Goal: Entertainment & Leisure: Consume media (video, audio)

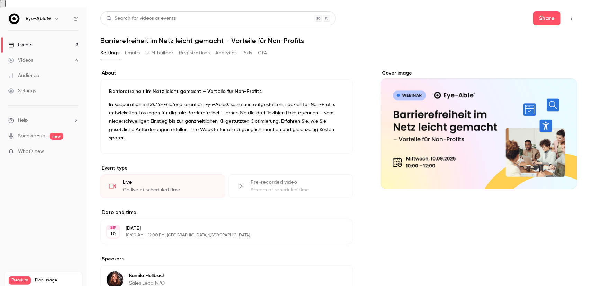
click at [192, 47] on button "Registrations" at bounding box center [194, 52] width 31 height 11
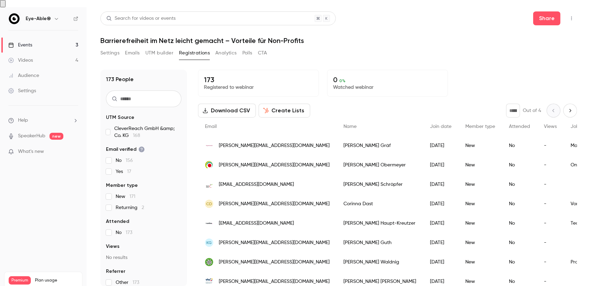
click at [48, 56] on link "Videos 4" at bounding box center [43, 60] width 87 height 15
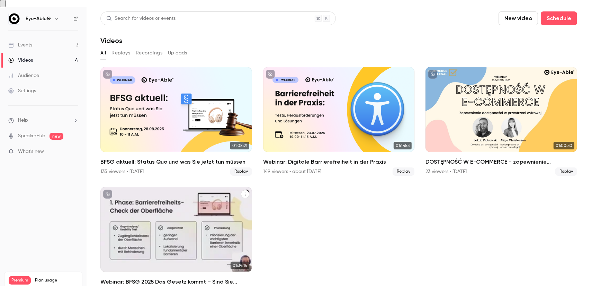
scroll to position [9, 0]
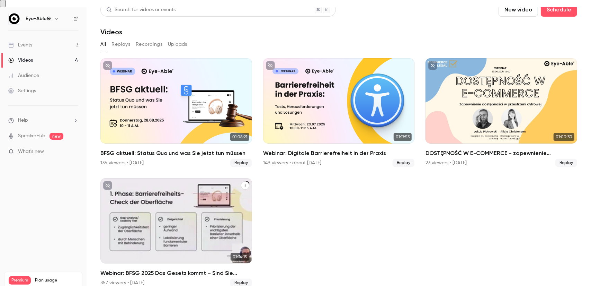
click at [152, 206] on div "Webinar: BFSG 2025 Das Gesetz kommt – Sind Sie bereit?" at bounding box center [176, 220] width 152 height 85
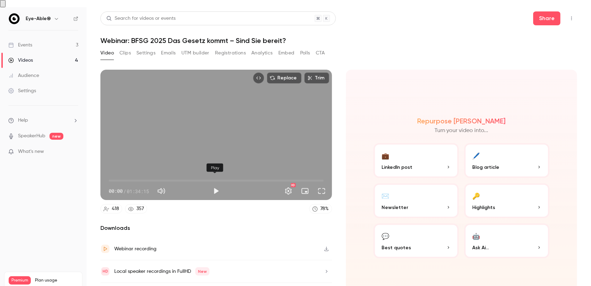
click at [213, 184] on button "Play" at bounding box center [216, 191] width 14 height 14
type input "***"
type input "**"
type input "***"
type input "**"
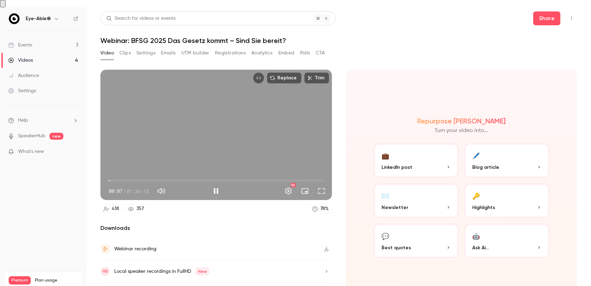
type input "*"
type input "***"
drag, startPoint x: 191, startPoint y: 182, endPoint x: 220, endPoint y: 184, distance: 28.4
click at [206, 185] on div "00:08 / 01:34:15" at bounding box center [159, 190] width 100 height 11
click at [323, 184] on button "Full screen" at bounding box center [322, 191] width 14 height 14
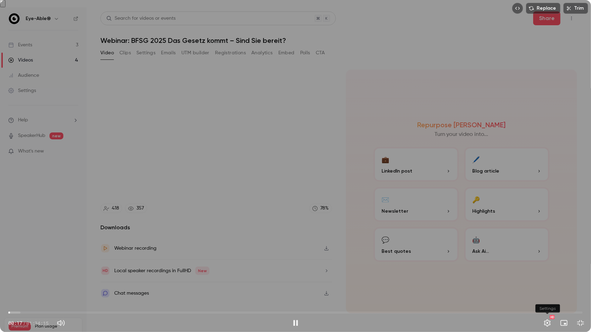
click at [547, 273] on button "Settings" at bounding box center [547, 323] width 14 height 14
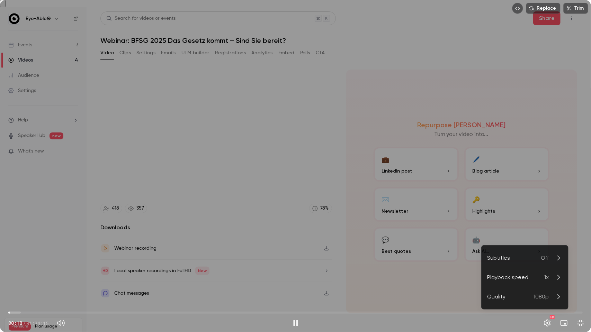
click at [512, 273] on div "Playback speed" at bounding box center [515, 277] width 57 height 8
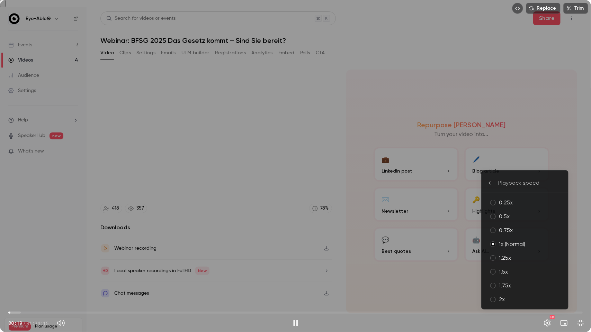
click at [507, 272] on div "1.5x" at bounding box center [531, 272] width 64 height 8
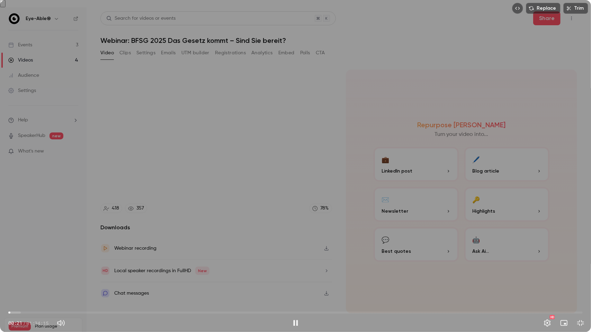
click at [367, 264] on div "Replace Trim 00:21 00:21 / 01:34:15 HD" at bounding box center [295, 166] width 591 height 332
click at [367, 264] on div "Replace Trim 00:22 00:22 / 01:34:15 HD" at bounding box center [295, 166] width 591 height 332
drag, startPoint x: 78, startPoint y: 313, endPoint x: 99, endPoint y: 313, distance: 21.1
click at [98, 273] on span "14:32" at bounding box center [295, 312] width 574 height 11
drag, startPoint x: 133, startPoint y: 312, endPoint x: 140, endPoint y: 312, distance: 7.6
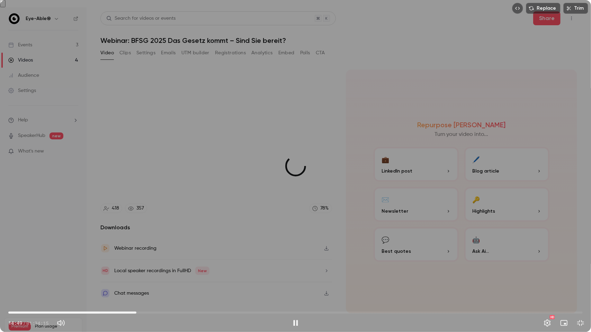
click at [140, 273] on span "21:01" at bounding box center [295, 312] width 574 height 11
click at [151, 273] on span "23:24" at bounding box center [295, 312] width 574 height 11
click at [168, 273] on span "26:07" at bounding box center [295, 312] width 574 height 11
drag, startPoint x: 182, startPoint y: 312, endPoint x: 188, endPoint y: 312, distance: 5.5
click at [182, 273] on span "28:31" at bounding box center [295, 312] width 574 height 11
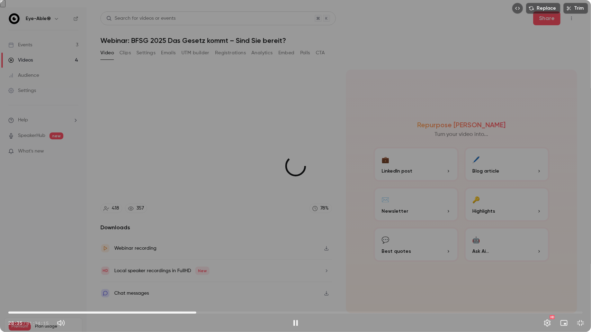
drag, startPoint x: 196, startPoint y: 312, endPoint x: 200, endPoint y: 312, distance: 3.8
click at [197, 273] on span "30:50" at bounding box center [295, 312] width 574 height 11
click at [213, 273] on span "33:34" at bounding box center [295, 312] width 574 height 11
click at [225, 273] on span "33:36" at bounding box center [295, 312] width 574 height 11
click at [218, 273] on span "35:39" at bounding box center [295, 312] width 574 height 11
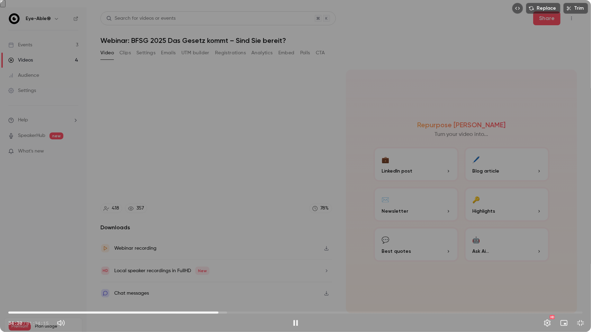
click at [222, 273] on span "34:30" at bounding box center [295, 312] width 574 height 11
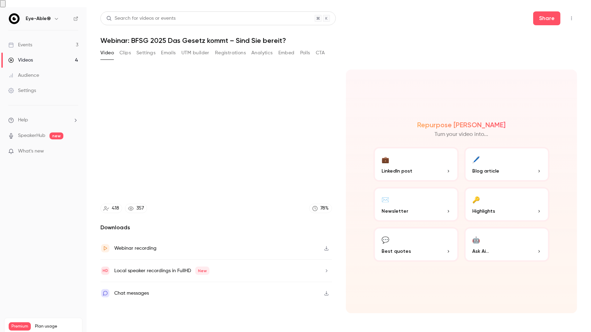
click at [238, 199] on video at bounding box center [295, 166] width 591 height 332
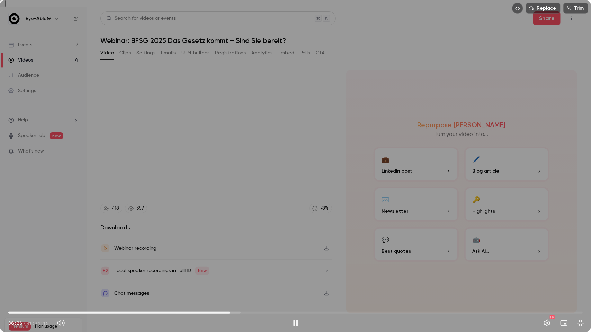
click at [223, 273] on span "36:26" at bounding box center [295, 312] width 574 height 11
click at [233, 273] on span "35:18" at bounding box center [295, 312] width 574 height 11
click at [232, 273] on span "36:49" at bounding box center [233, 313] width 2 height 2
click at [229, 273] on span "36:14" at bounding box center [229, 313] width 2 height 2
click at [224, 273] on span "35:23" at bounding box center [295, 312] width 574 height 11
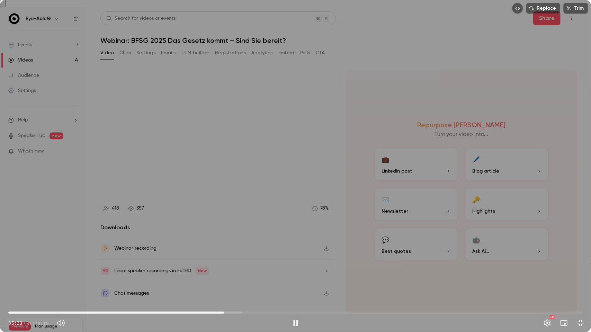
click at [224, 273] on span "35:23" at bounding box center [224, 313] width 2 height 2
click at [225, 273] on span "35:30" at bounding box center [225, 313] width 2 height 2
click at [228, 273] on span "36:00" at bounding box center [228, 313] width 2 height 2
click at [298, 273] on button "Pause" at bounding box center [296, 323] width 14 height 14
type input "******"
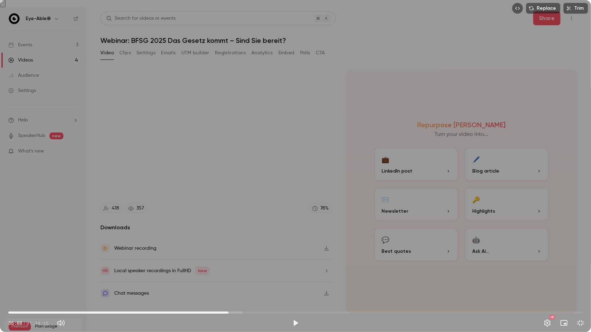
click at [289, 273] on button "Play" at bounding box center [296, 323] width 14 height 14
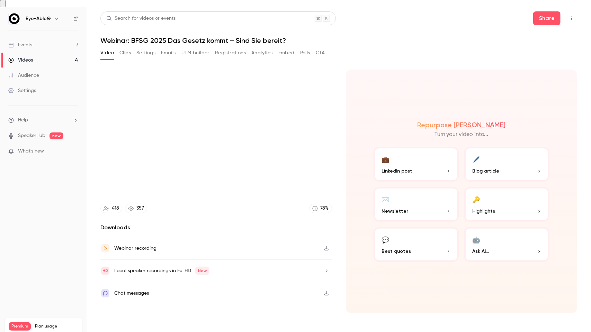
click at [289, 273] on button "Pause" at bounding box center [296, 323] width 14 height 14
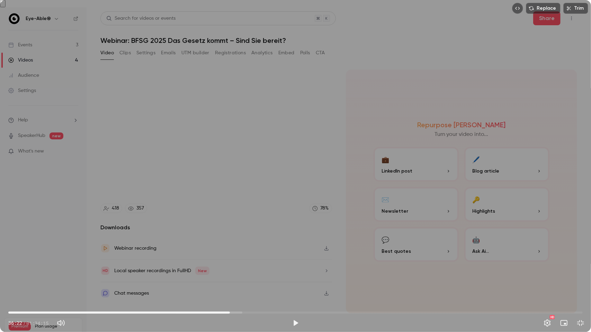
click at [289, 273] on button "Play" at bounding box center [296, 323] width 14 height 14
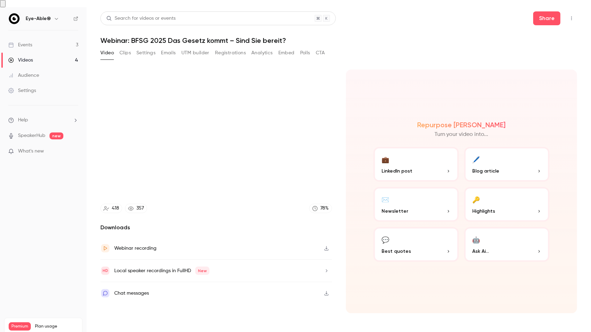
click at [289, 273] on button "Pause" at bounding box center [296, 323] width 14 height 14
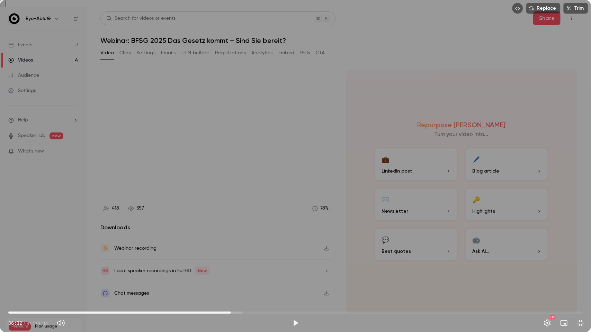
click at [289, 273] on button "Play" at bounding box center [296, 323] width 14 height 14
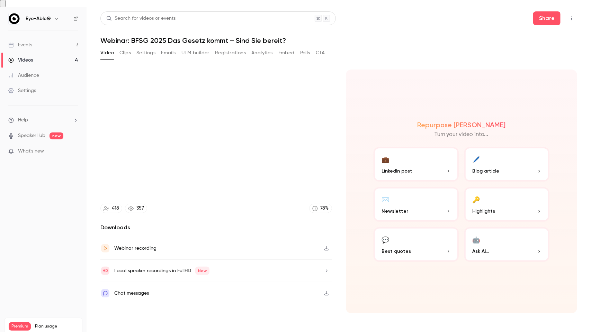
click at [289, 273] on button "Pause" at bounding box center [296, 323] width 14 height 14
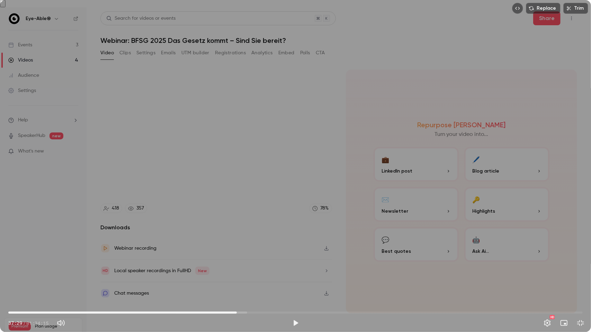
click at [289, 273] on button "Play" at bounding box center [296, 323] width 14 height 14
click at [547, 273] on button "Settings" at bounding box center [547, 323] width 14 height 14
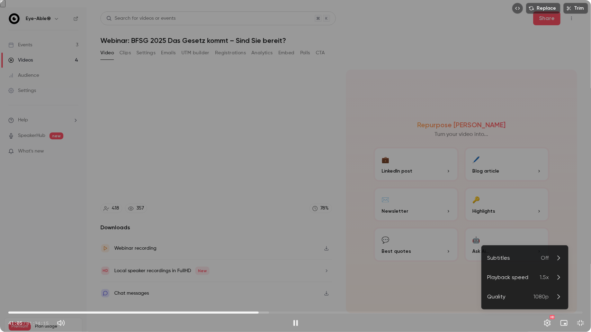
click at [547, 273] on div at bounding box center [295, 166] width 591 height 332
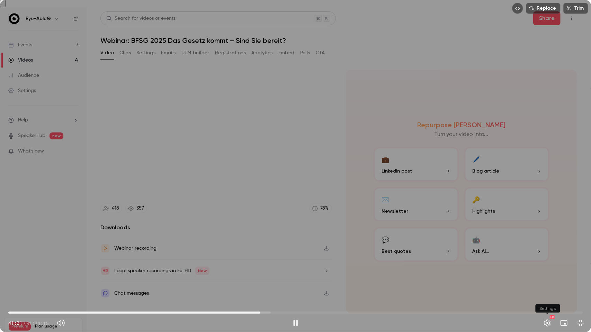
click at [551, 273] on button "Settings" at bounding box center [547, 323] width 14 height 14
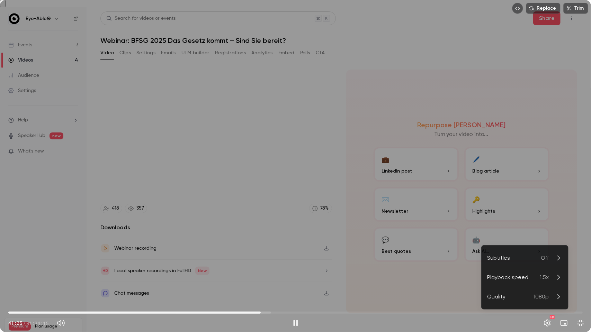
click at [551, 273] on div at bounding box center [295, 166] width 591 height 332
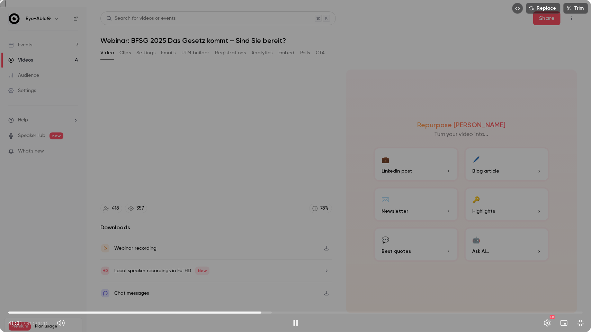
click at [518, 9] on icon "Embed video" at bounding box center [517, 8] width 5 height 5
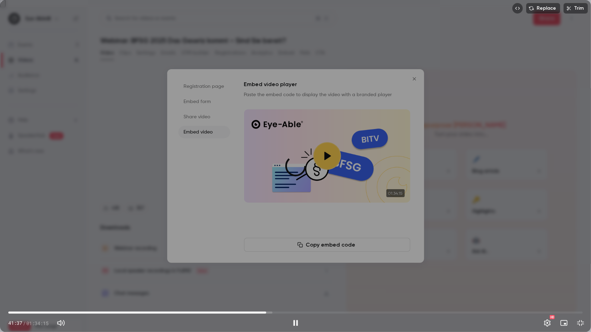
click at [266, 273] on span "42:19" at bounding box center [295, 312] width 574 height 11
click at [271, 273] on span "42:19" at bounding box center [295, 312] width 574 height 11
click at [277, 273] on span "44:01" at bounding box center [295, 312] width 574 height 11
click at [287, 273] on span "44:02" at bounding box center [295, 312] width 574 height 11
click at [281, 273] on span "45:45" at bounding box center [295, 312] width 574 height 11
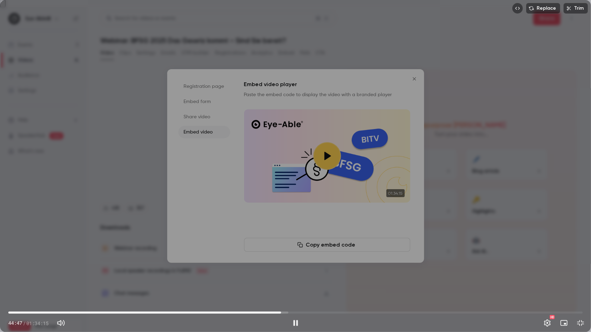
click at [277, 273] on span "44:47" at bounding box center [295, 312] width 574 height 11
click at [284, 273] on span "44:07" at bounding box center [295, 312] width 574 height 11
click at [308, 273] on span "45:14" at bounding box center [295, 312] width 574 height 11
click at [329, 273] on span "49:09" at bounding box center [295, 312] width 574 height 11
click at [345, 273] on span "55:19" at bounding box center [295, 312] width 574 height 11
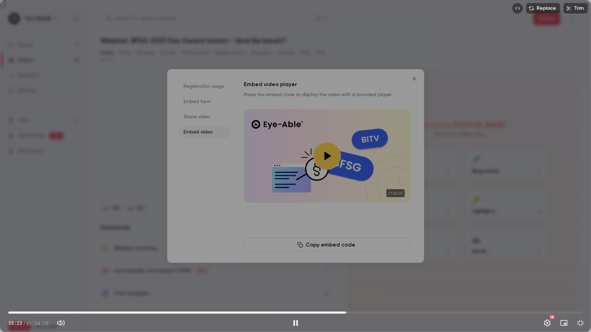
click at [353, 273] on span "55:23" at bounding box center [295, 312] width 574 height 11
click at [360, 273] on span "57:42" at bounding box center [295, 312] width 574 height 11
click at [380, 273] on span "57:47" at bounding box center [295, 312] width 574 height 11
click at [404, 273] on span "01:04:52" at bounding box center [295, 312] width 574 height 11
click at [420, 273] on span "01:04:52" at bounding box center [295, 312] width 574 height 11
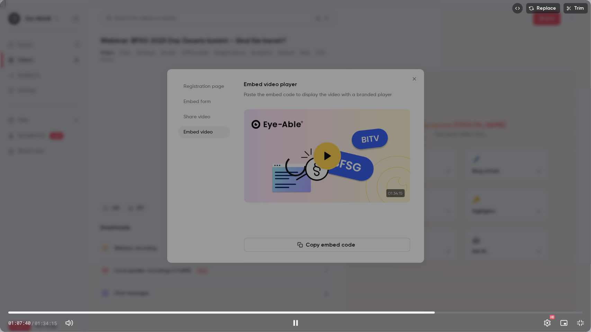
click at [435, 273] on span "01:09:59" at bounding box center [295, 312] width 574 height 11
click at [450, 273] on span "01:10:01" at bounding box center [295, 312] width 574 height 11
click at [466, 273] on span "01:12:33" at bounding box center [295, 312] width 574 height 11
click at [478, 273] on span "01:17:01" at bounding box center [295, 312] width 574 height 11
click at [499, 273] on span "01:17:02" at bounding box center [295, 312] width 574 height 11
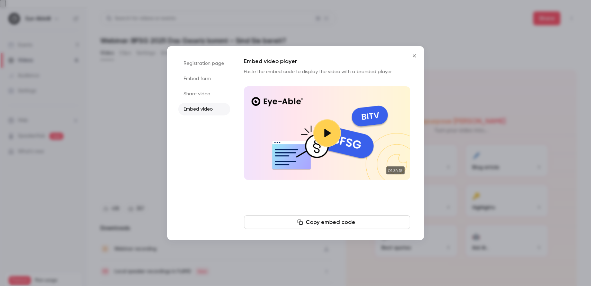
click at [411, 55] on icon "Close" at bounding box center [414, 56] width 8 height 6
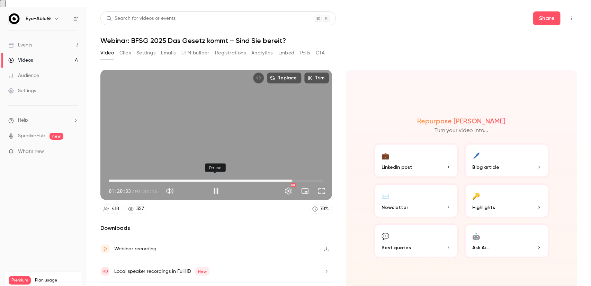
click at [217, 184] on button "Pause" at bounding box center [216, 191] width 14 height 14
click at [45, 117] on li "Help" at bounding box center [43, 120] width 70 height 7
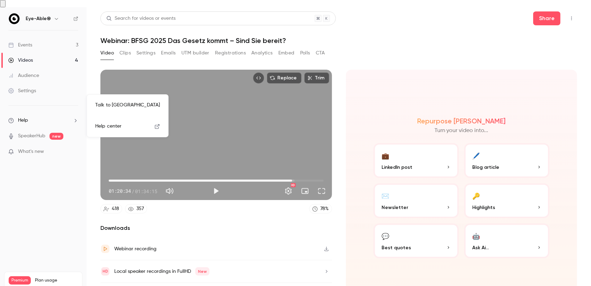
click at [35, 158] on div at bounding box center [295, 143] width 591 height 286
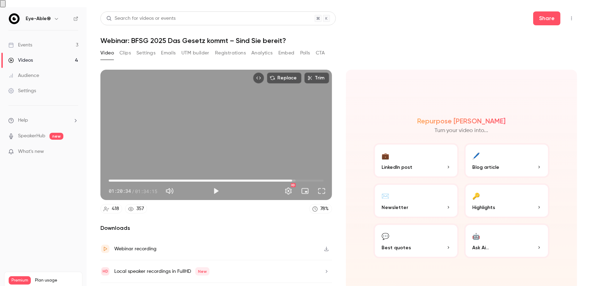
type input "******"
click at [39, 40] on link "Events 3" at bounding box center [43, 44] width 87 height 15
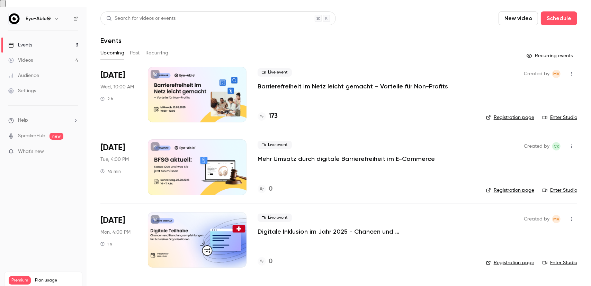
click at [36, 132] on link "SpeakerHub" at bounding box center [31, 135] width 27 height 7
click at [57, 16] on icon "button" at bounding box center [57, 19] width 6 height 6
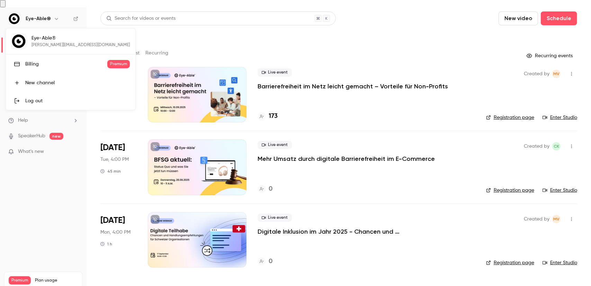
click at [263, 27] on div at bounding box center [295, 143] width 591 height 286
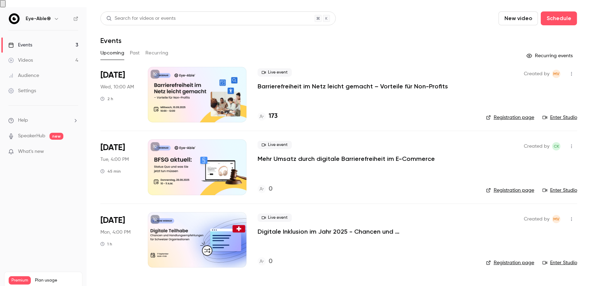
click at [30, 87] on div "Settings" at bounding box center [22, 90] width 28 height 7
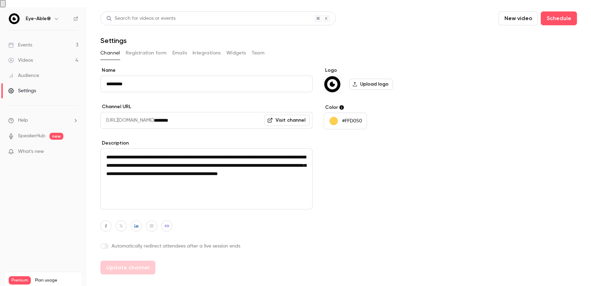
click at [140, 47] on button "Registration form" at bounding box center [146, 52] width 41 height 11
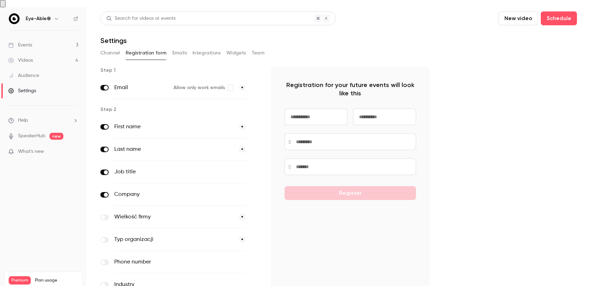
click at [186, 47] on button "Emails" at bounding box center [179, 52] width 15 height 11
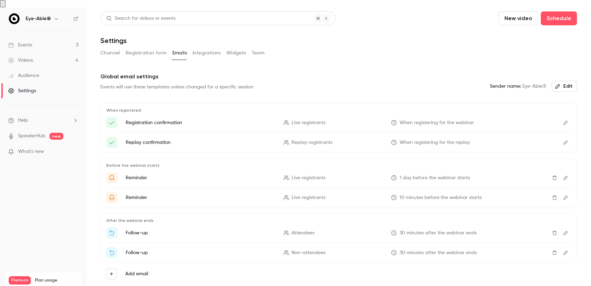
click at [203, 49] on button "Integrations" at bounding box center [206, 52] width 28 height 11
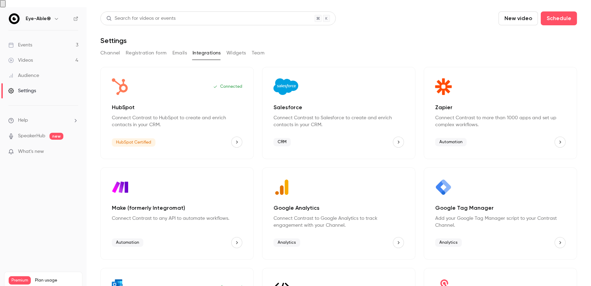
click at [237, 47] on button "Widgets" at bounding box center [236, 52] width 20 height 11
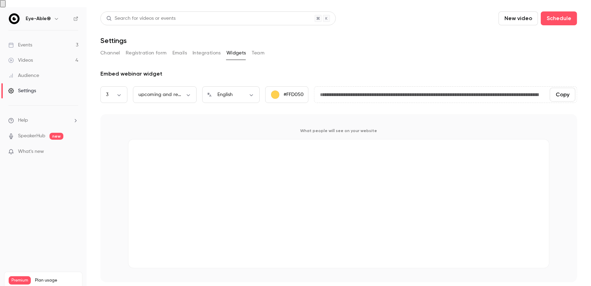
click at [253, 47] on button "Team" at bounding box center [258, 52] width 13 height 11
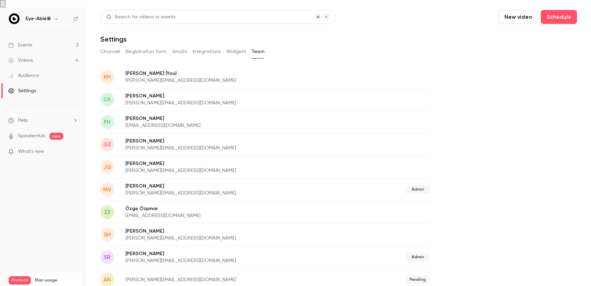
scroll to position [2, 0]
click at [23, 117] on span "Help" at bounding box center [23, 120] width 10 height 7
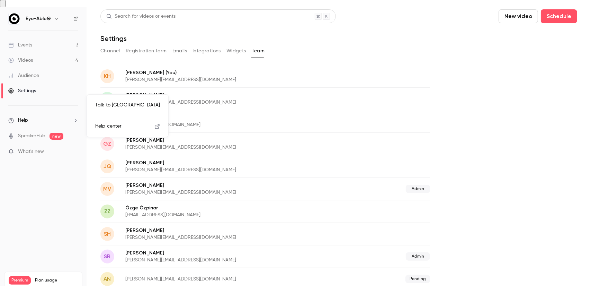
click at [28, 78] on div at bounding box center [295, 143] width 591 height 286
click at [32, 57] on div "Videos" at bounding box center [20, 60] width 25 height 7
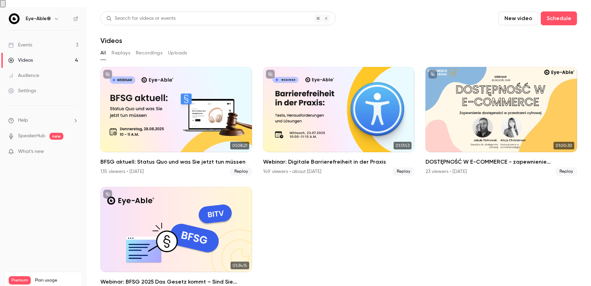
click at [118, 48] on button "Replays" at bounding box center [120, 52] width 19 height 11
click at [147, 47] on button "Recordings" at bounding box center [149, 52] width 27 height 11
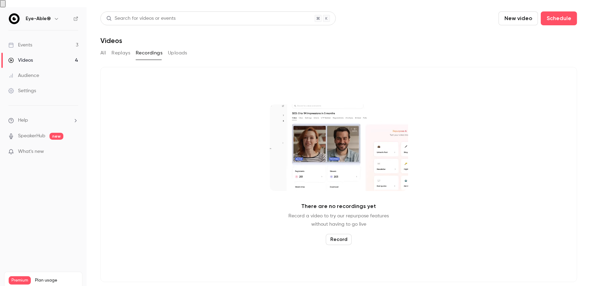
drag, startPoint x: 147, startPoint y: 45, endPoint x: 305, endPoint y: 64, distance: 159.0
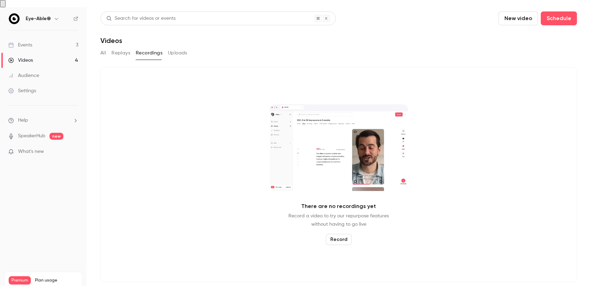
click at [305, 67] on div "There are no recordings yet Record a video to try our repurpose features withou…" at bounding box center [338, 174] width 477 height 215
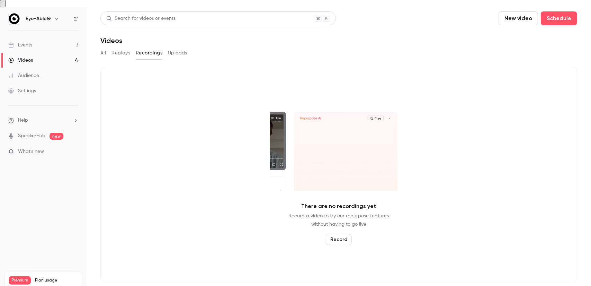
click at [179, 47] on button "Uploads" at bounding box center [177, 52] width 19 height 11
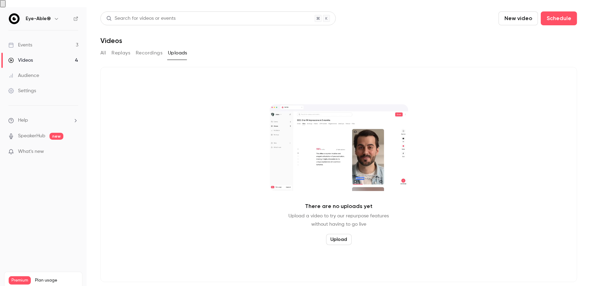
click at [26, 42] on div "Events" at bounding box center [20, 45] width 24 height 7
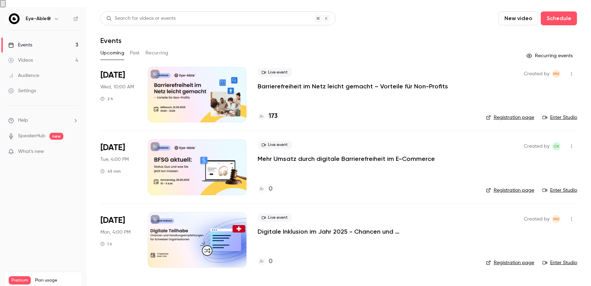
click at [165, 79] on div at bounding box center [197, 94] width 99 height 55
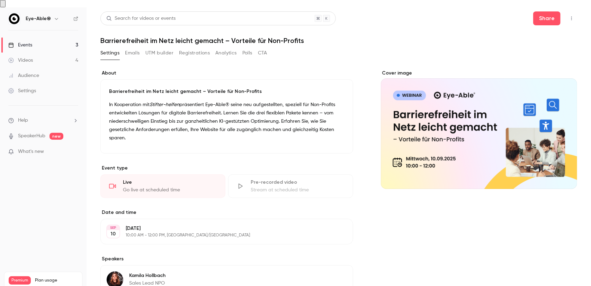
click at [135, 47] on button "Emails" at bounding box center [132, 52] width 15 height 11
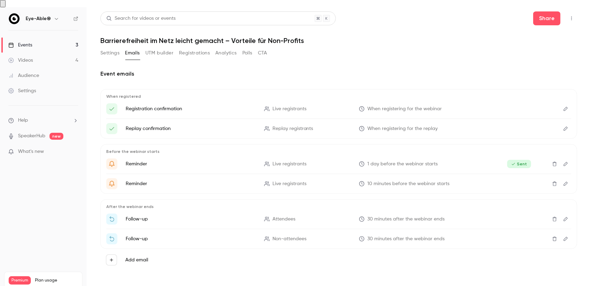
click at [163, 47] on button "UTM builder" at bounding box center [159, 52] width 28 height 11
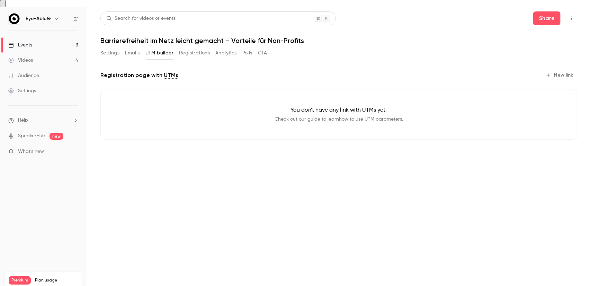
click at [201, 47] on button "Registrations" at bounding box center [194, 52] width 31 height 11
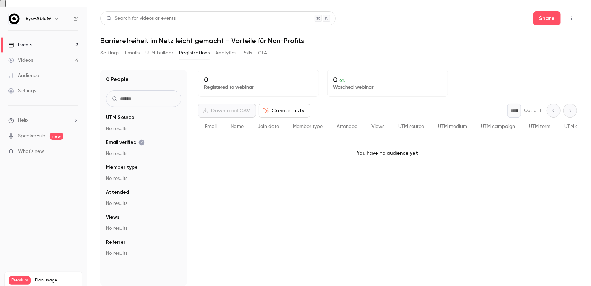
click at [232, 47] on button "Analytics" at bounding box center [225, 52] width 21 height 11
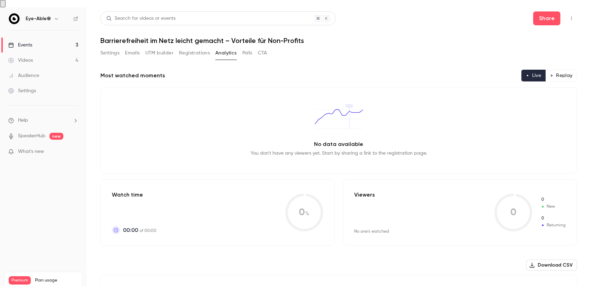
click at [248, 47] on button "Polls" at bounding box center [247, 52] width 10 height 11
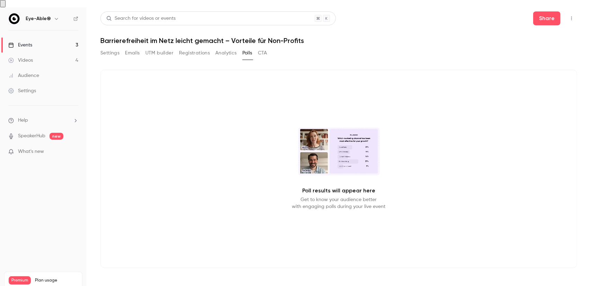
click at [259, 47] on button "CTA" at bounding box center [262, 52] width 9 height 11
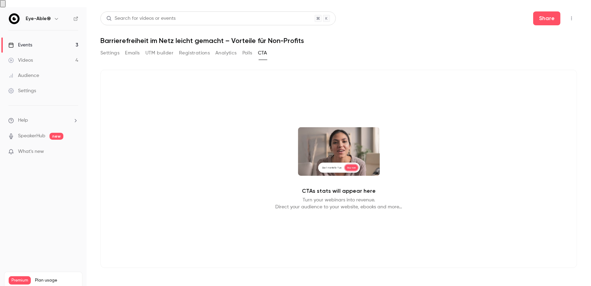
click at [110, 47] on button "Settings" at bounding box center [109, 52] width 19 height 11
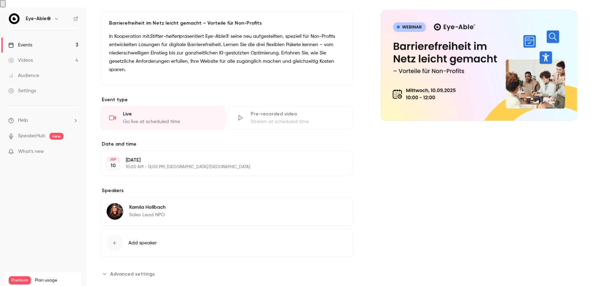
scroll to position [74, 0]
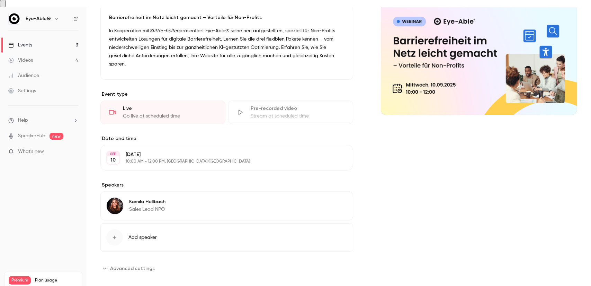
click at [111, 264] on span "Advanced settings" at bounding box center [132, 267] width 45 height 7
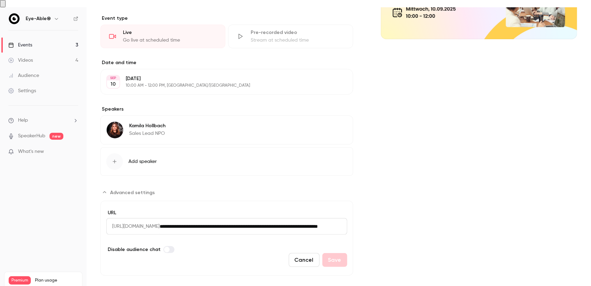
scroll to position [151, 0]
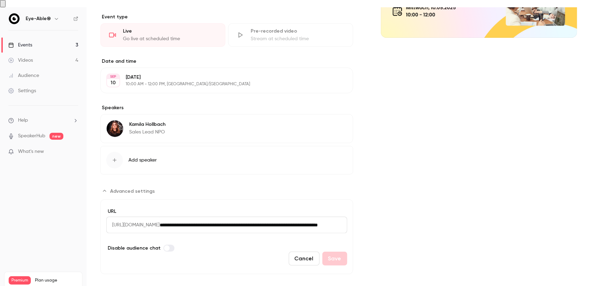
click at [143, 156] on span "Add speaker" at bounding box center [142, 159] width 28 height 7
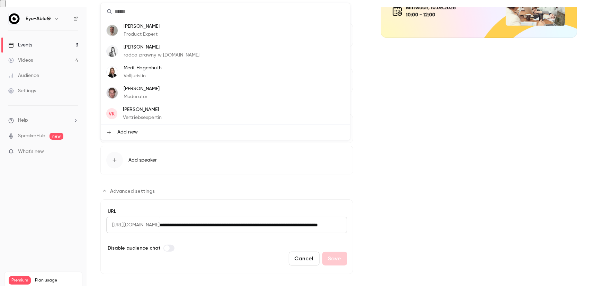
scroll to position [0, 0]
click at [376, 72] on div at bounding box center [295, 143] width 591 height 286
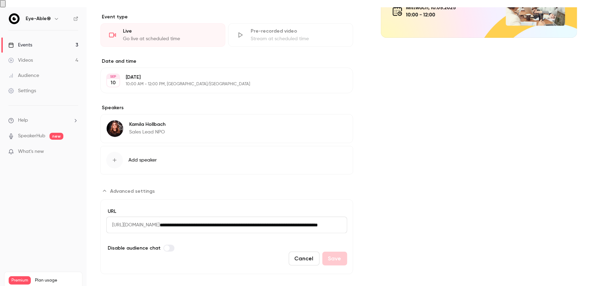
click at [34, 148] on span "What's new" at bounding box center [31, 151] width 26 height 7
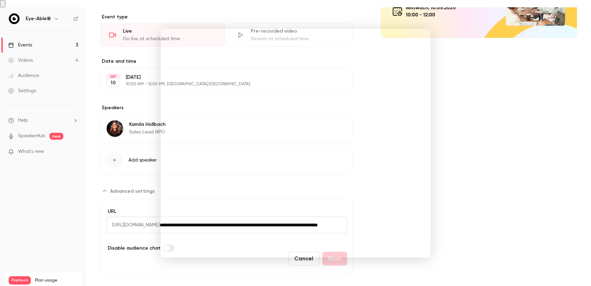
click at [473, 88] on div at bounding box center [295, 143] width 591 height 286
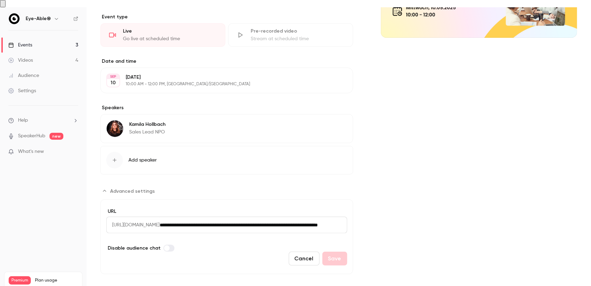
click at [45, 15] on h6 "Eye-Able®" at bounding box center [38, 18] width 25 height 7
click at [60, 15] on div "Eye-Able®" at bounding box center [47, 19] width 42 height 8
click at [57, 16] on icon "button" at bounding box center [57, 19] width 6 height 6
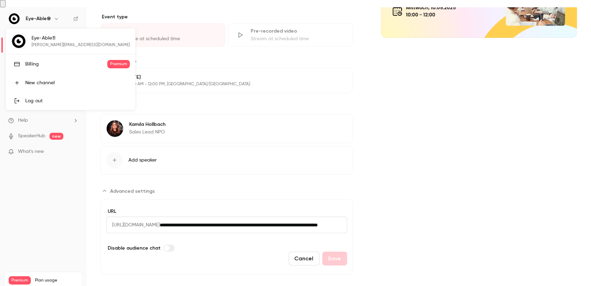
click at [61, 41] on div "Eye-Able® [EMAIL_ADDRESS][DOMAIN_NAME] Billing Premium New channel Log out" at bounding box center [70, 68] width 129 height 81
click at [34, 45] on div "Eye-Able® [EMAIL_ADDRESS][DOMAIN_NAME] Billing Premium New channel Log out" at bounding box center [70, 68] width 129 height 81
click at [459, 50] on div at bounding box center [295, 143] width 591 height 286
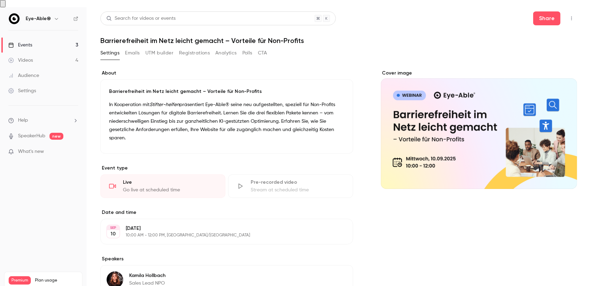
click at [569, 16] on icon "button" at bounding box center [572, 18] width 6 height 5
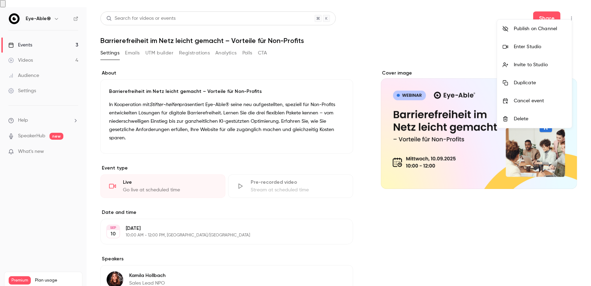
click at [348, 28] on div at bounding box center [295, 143] width 591 height 286
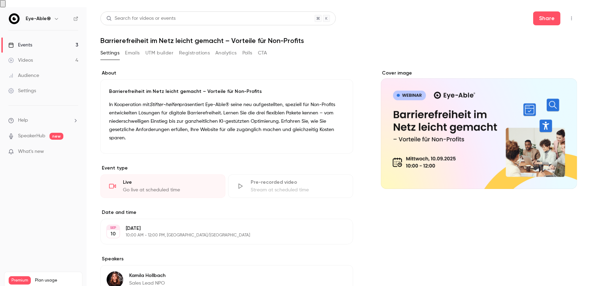
click at [27, 117] on span "Help" at bounding box center [23, 120] width 10 height 7
click at [125, 122] on link "Help center" at bounding box center [128, 126] width 76 height 18
click at [132, 47] on button "Emails" at bounding box center [132, 52] width 15 height 11
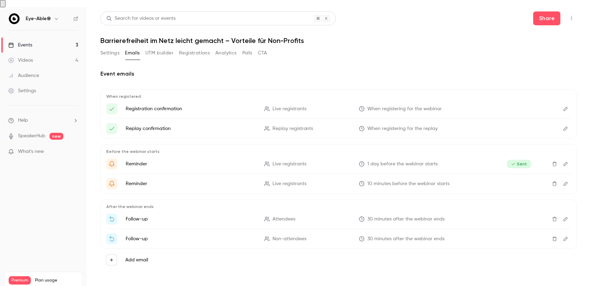
click at [571, 16] on icon "button" at bounding box center [572, 18] width 6 height 5
click at [535, 67] on div "Invite to Studio" at bounding box center [545, 64] width 53 height 7
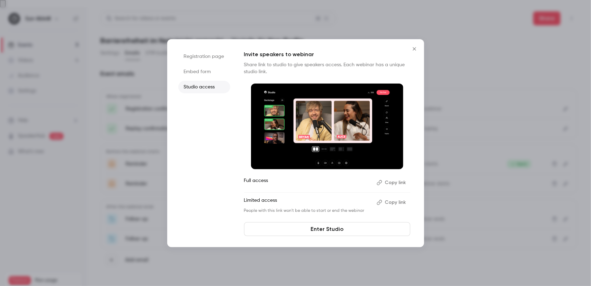
click at [370, 211] on p "People with this link won't be able to start or end the webinar" at bounding box center [307, 211] width 127 height 6
click at [398, 204] on button "Copy link" at bounding box center [392, 202] width 36 height 11
click at [416, 45] on button "Close" at bounding box center [414, 49] width 14 height 14
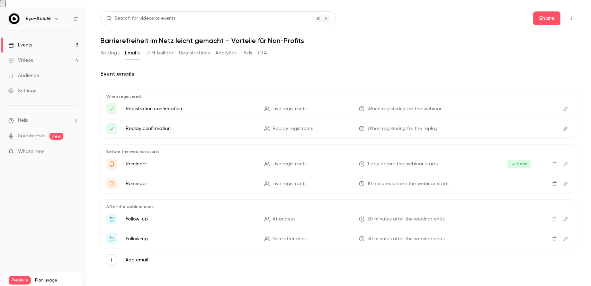
click at [42, 41] on link "Events 3" at bounding box center [43, 44] width 87 height 15
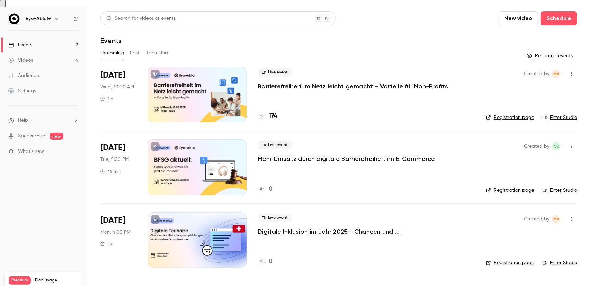
click at [557, 114] on link "Enter Studio" at bounding box center [559, 117] width 35 height 7
click at [214, 86] on div at bounding box center [197, 94] width 99 height 55
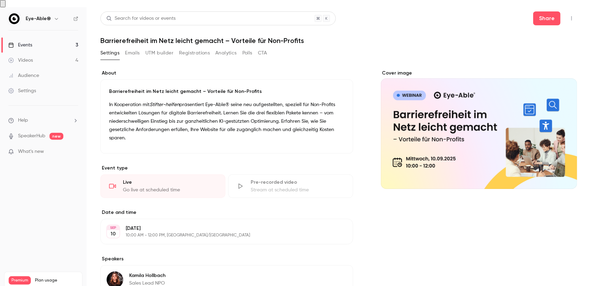
click at [483, 131] on div "Cover image" at bounding box center [479, 129] width 196 height 119
click at [0, 0] on input "Cover image" at bounding box center [0, 0] width 0 height 0
drag, startPoint x: 469, startPoint y: 145, endPoint x: 370, endPoint y: 242, distance: 138.8
click at [361, 250] on div "**********" at bounding box center [338, 209] width 477 height 278
click at [457, 144] on div "Cover image" at bounding box center [479, 129] width 196 height 119
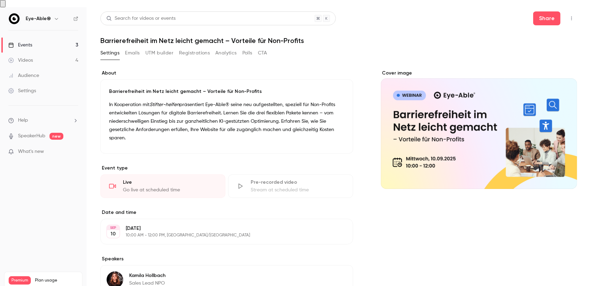
click at [0, 0] on input "Cover image" at bounding box center [0, 0] width 0 height 0
click at [45, 39] on link "Events 3" at bounding box center [43, 44] width 87 height 15
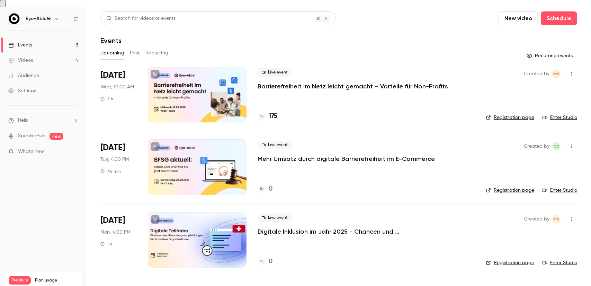
click at [44, 53] on link "Videos 4" at bounding box center [43, 60] width 87 height 15
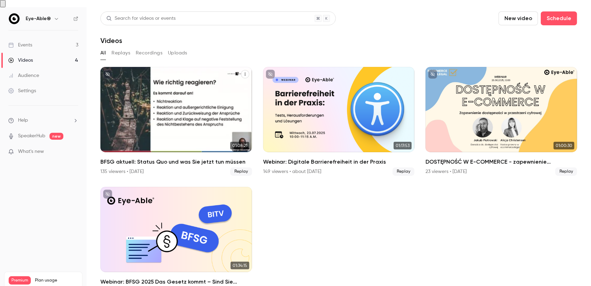
click at [192, 115] on div "BFSG aktuell: Status Quo und was Sie jetzt tun müssen" at bounding box center [176, 109] width 152 height 85
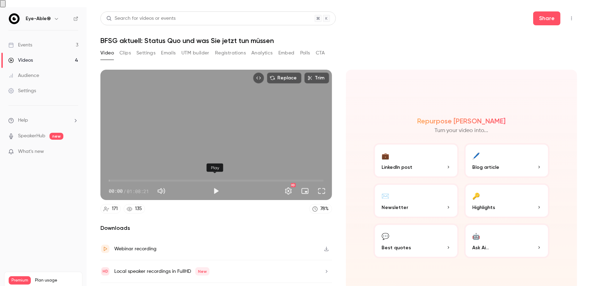
click at [213, 184] on button "Play" at bounding box center [216, 191] width 14 height 14
click at [323, 184] on button "Full screen" at bounding box center [322, 191] width 14 height 14
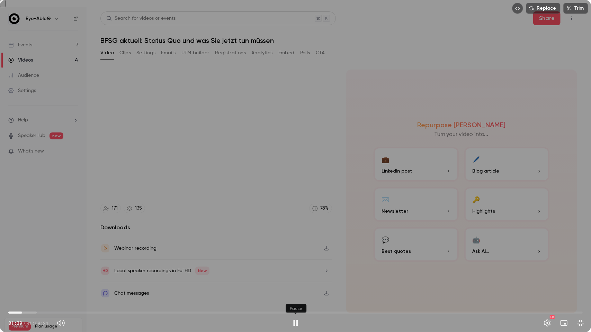
click at [294, 273] on button "Pause" at bounding box center [296, 323] width 14 height 14
type input "****"
